Goal: Information Seeking & Learning: Learn about a topic

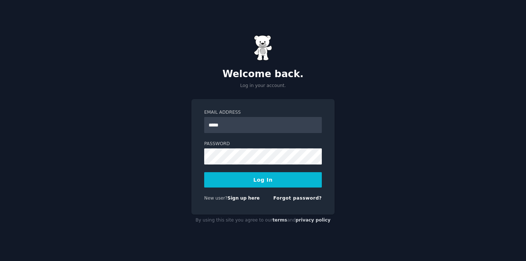
type input "**********"
click at [204, 172] on button "Log In" at bounding box center [263, 179] width 118 height 15
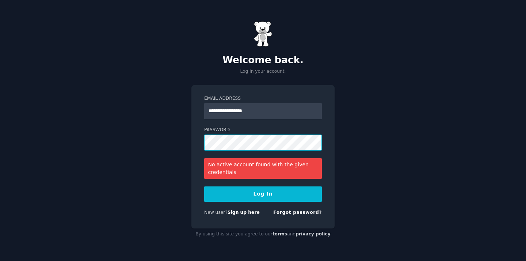
click at [204, 186] on button "Log In" at bounding box center [263, 193] width 118 height 15
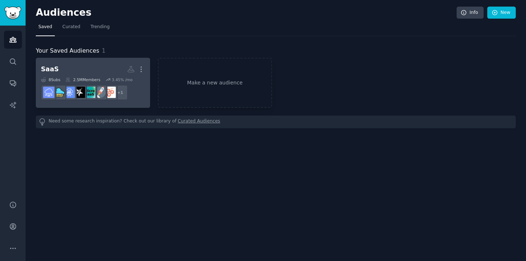
click at [104, 70] on h2 "SaaS More" at bounding box center [93, 69] width 104 height 13
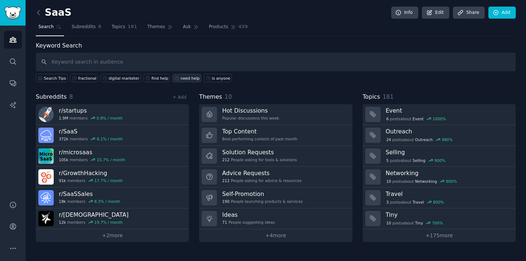
click at [184, 77] on div "need help" at bounding box center [189, 78] width 19 height 5
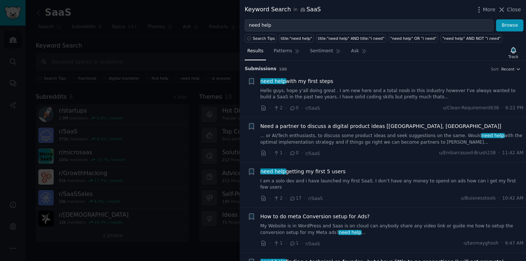
click at [195, 51] on div at bounding box center [263, 130] width 526 height 261
